Goal: Submit feedback/report problem

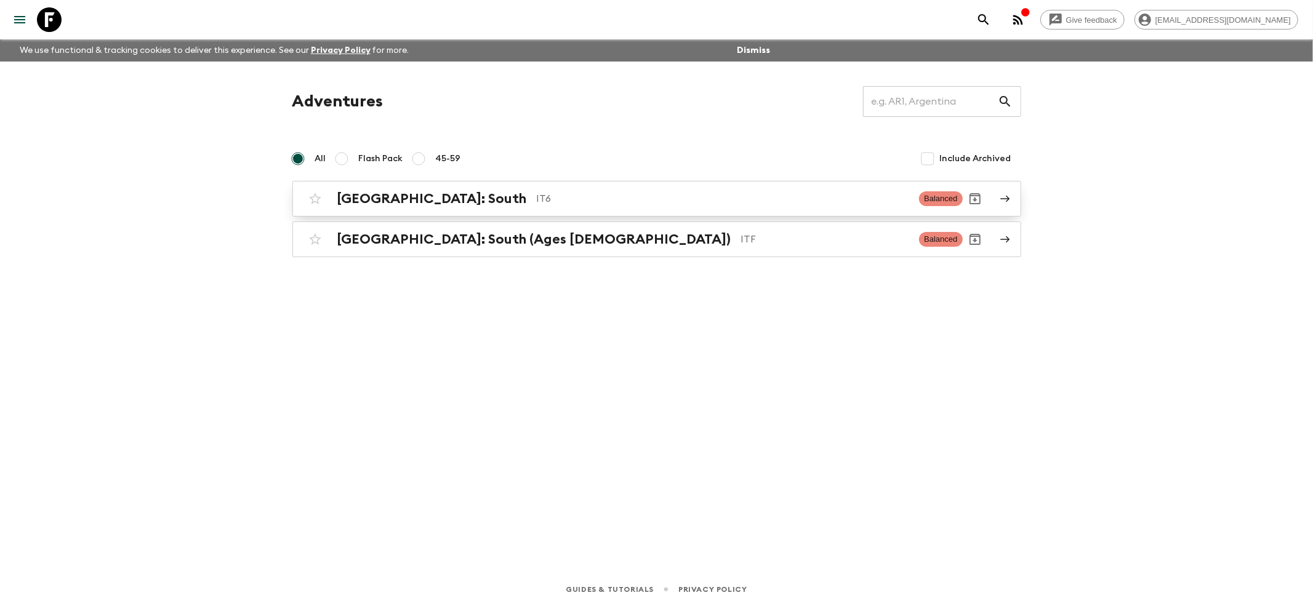
click at [407, 193] on h2 "[GEOGRAPHIC_DATA]: South" at bounding box center [432, 199] width 190 height 16
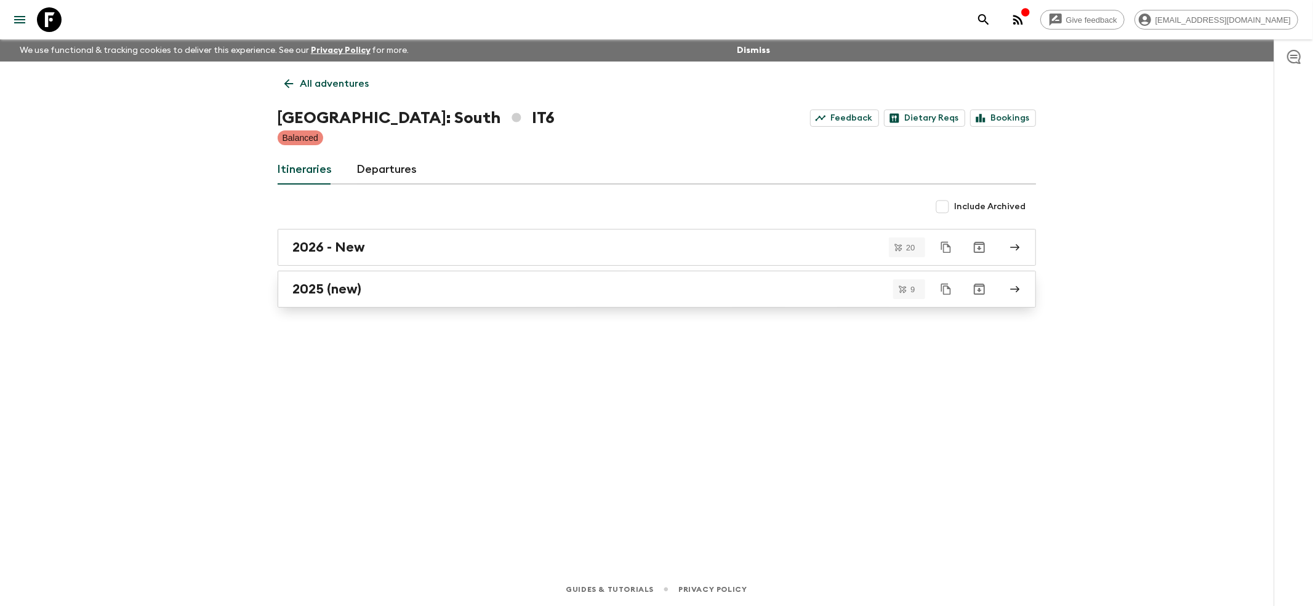
click at [318, 286] on h2 "2025 (new)" at bounding box center [327, 289] width 69 height 16
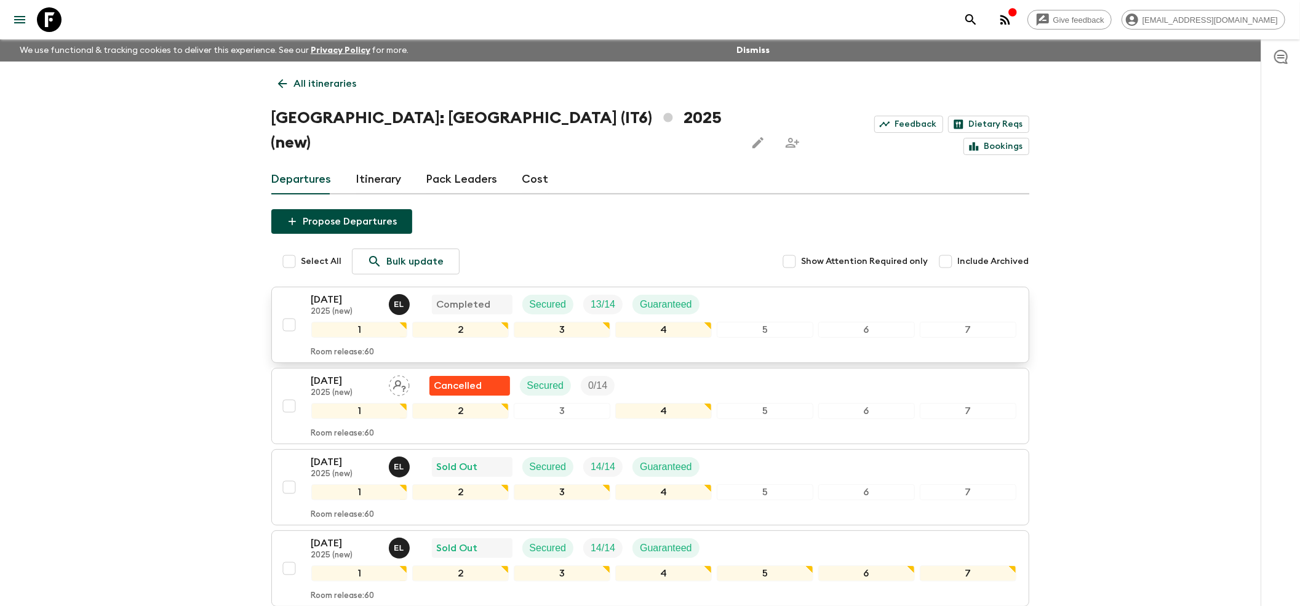
click at [356, 292] on p "[DATE]" at bounding box center [345, 299] width 68 height 15
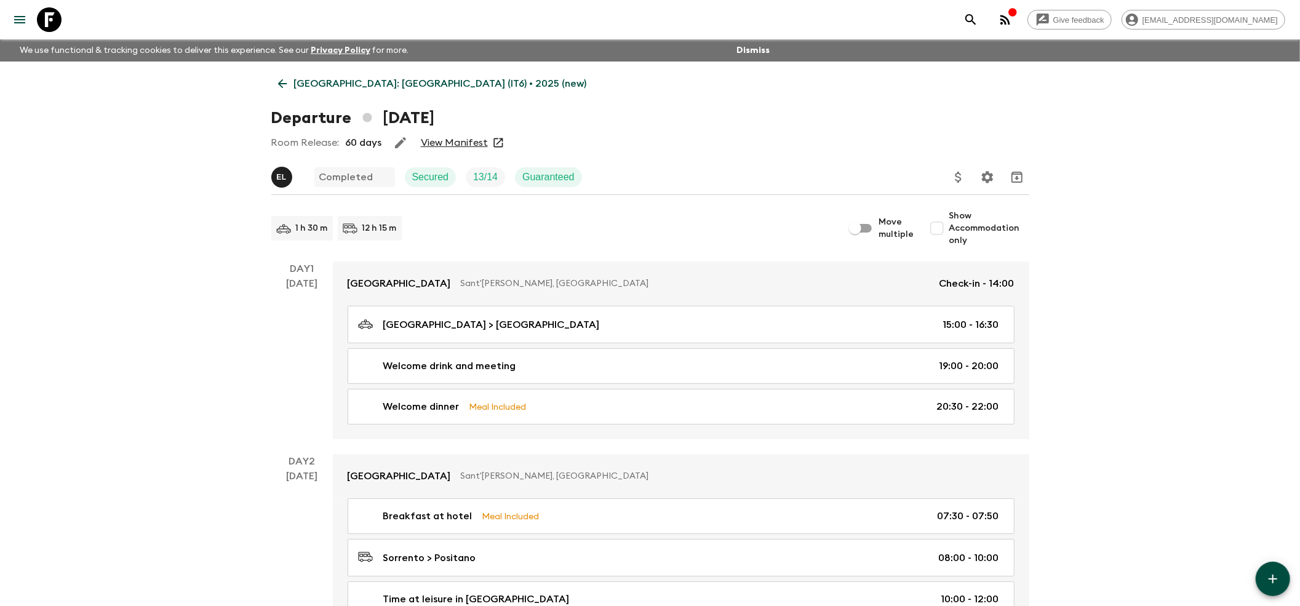
click at [446, 143] on link "View Manifest" at bounding box center [454, 143] width 67 height 12
click at [278, 79] on icon at bounding box center [283, 84] width 14 height 14
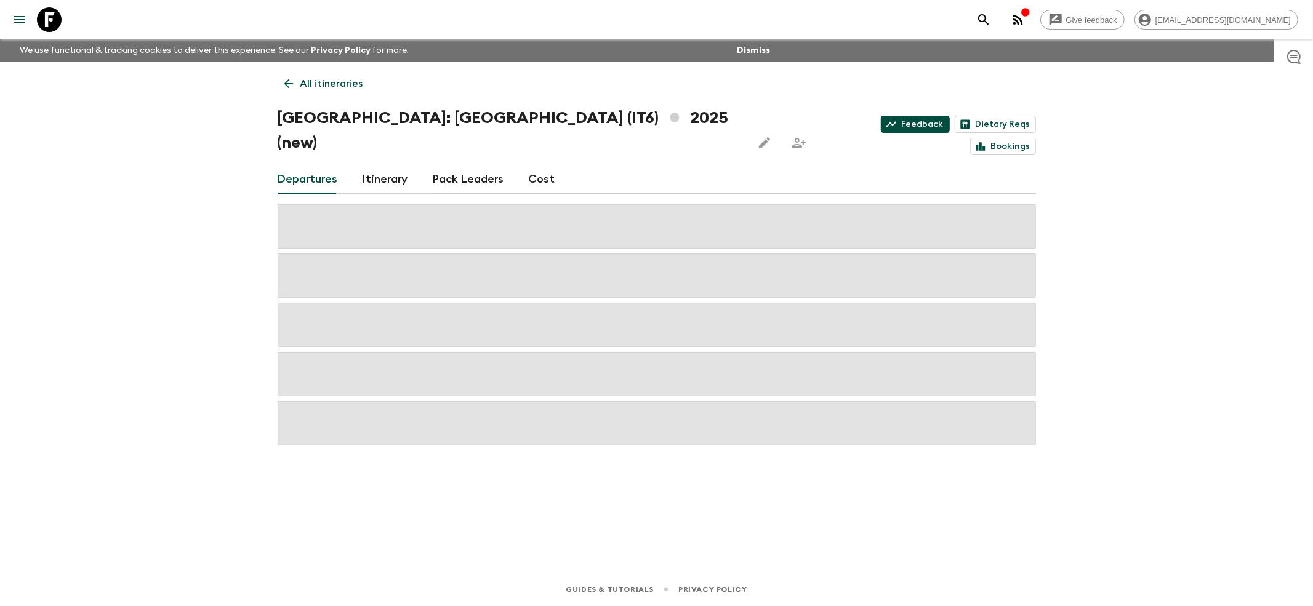
click at [881, 116] on link "Feedback" at bounding box center [915, 124] width 69 height 17
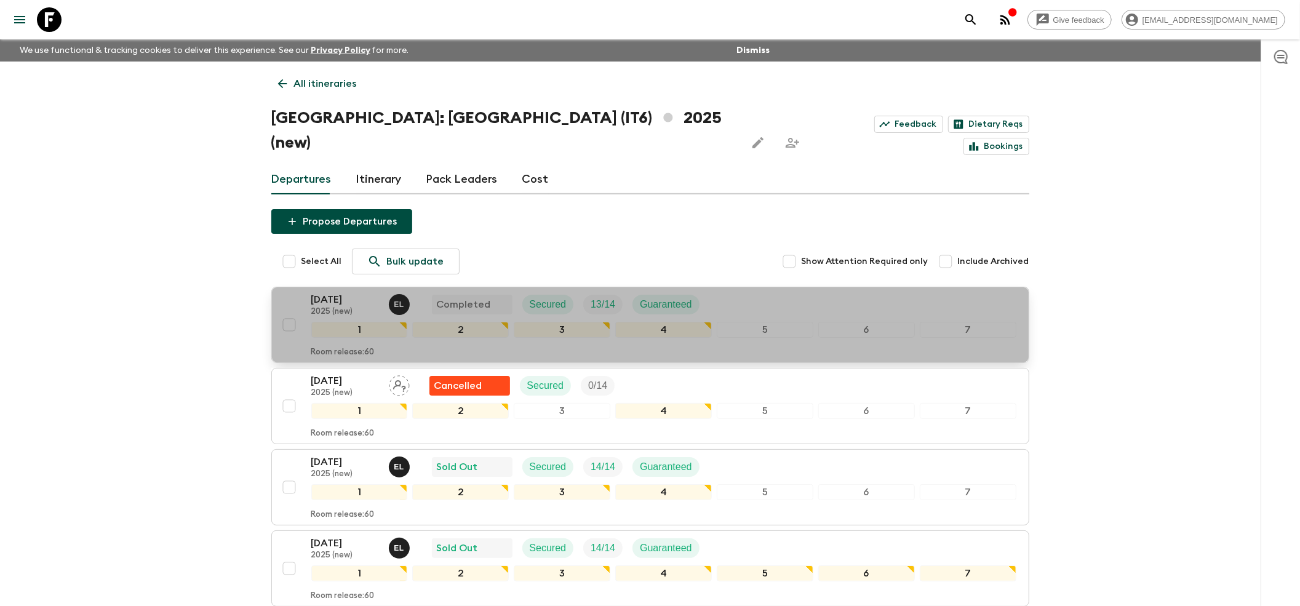
click at [326, 307] on p "2025 (new)" at bounding box center [345, 312] width 68 height 10
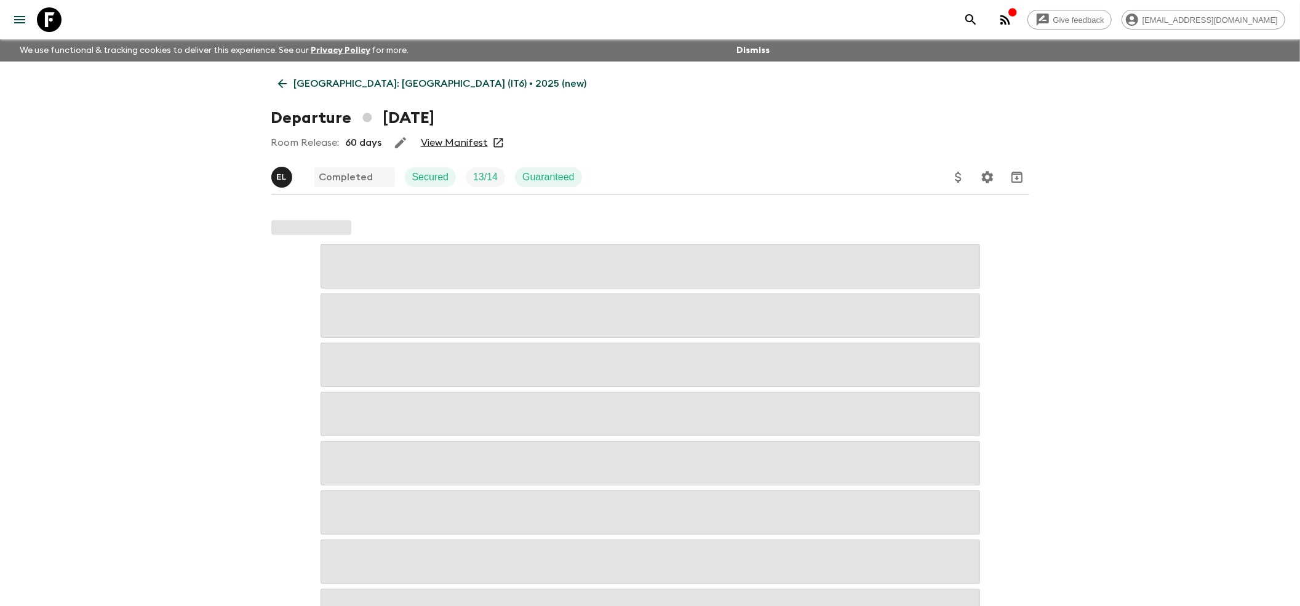
click at [460, 140] on link "View Manifest" at bounding box center [454, 143] width 67 height 12
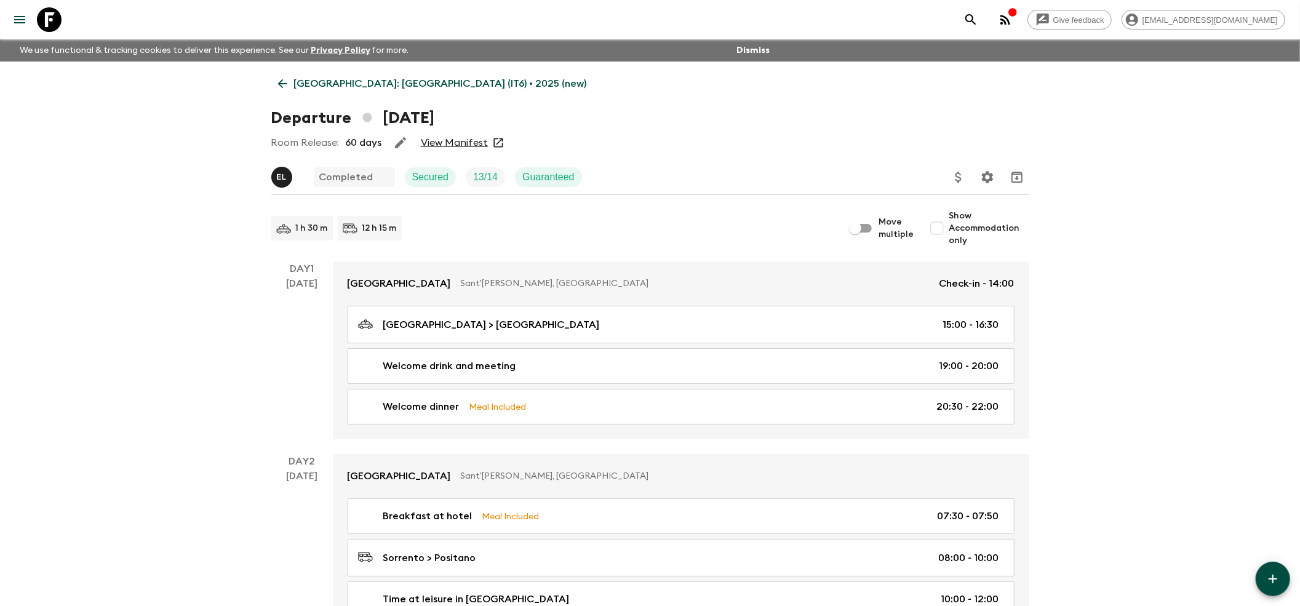
click at [281, 87] on icon at bounding box center [283, 84] width 14 height 14
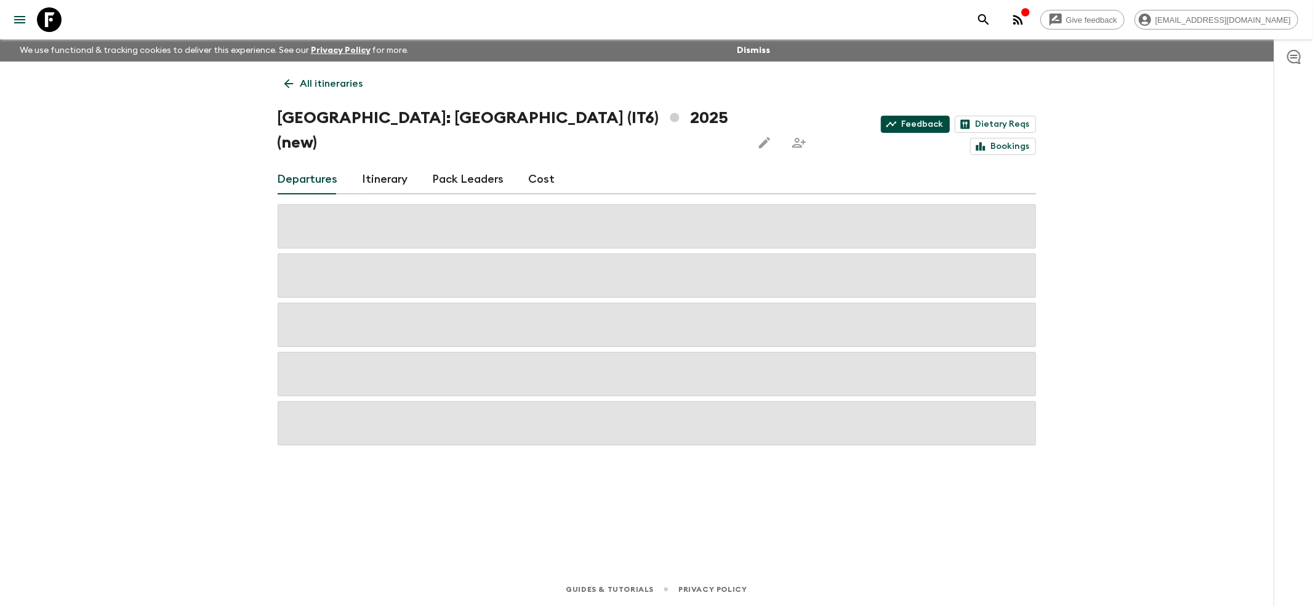
click at [881, 122] on link "Feedback" at bounding box center [915, 124] width 69 height 17
